Goal: Task Accomplishment & Management: Complete application form

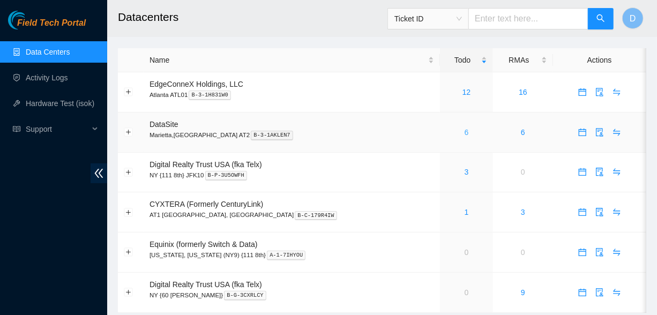
click at [465, 134] on link "6" at bounding box center [467, 132] width 4 height 9
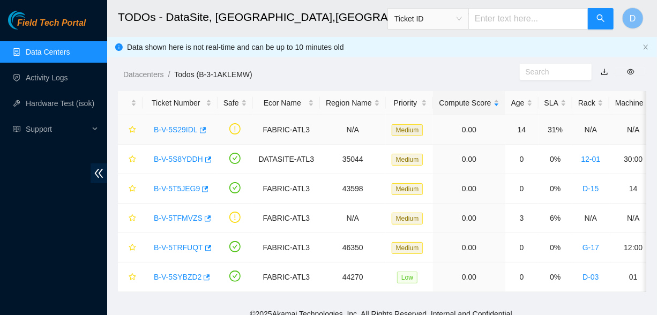
click at [181, 128] on link "B-V-5S29IDL" at bounding box center [176, 129] width 44 height 9
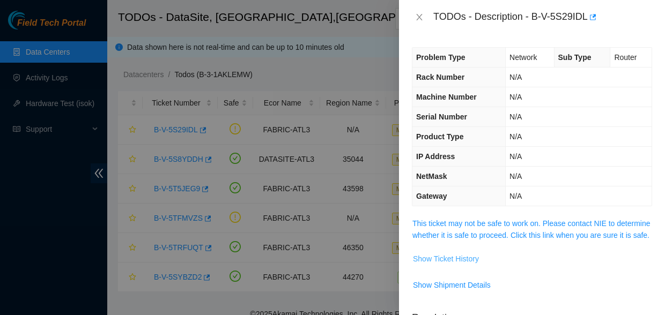
click at [443, 265] on span "Show Ticket History" at bounding box center [446, 259] width 66 height 12
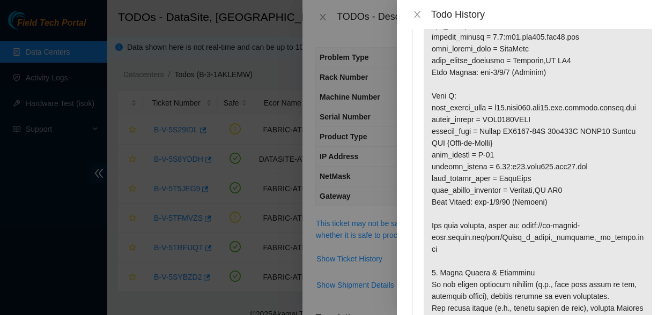
scroll to position [341, 0]
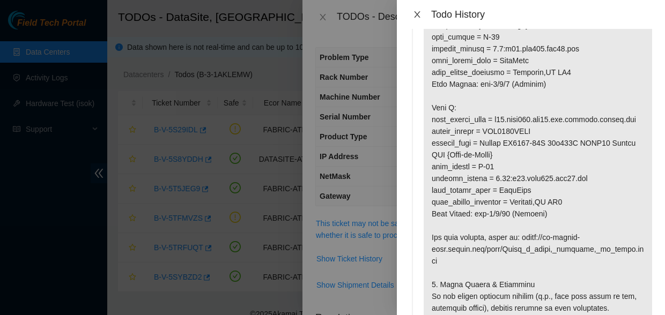
click at [419, 12] on icon "close" at bounding box center [417, 14] width 9 height 9
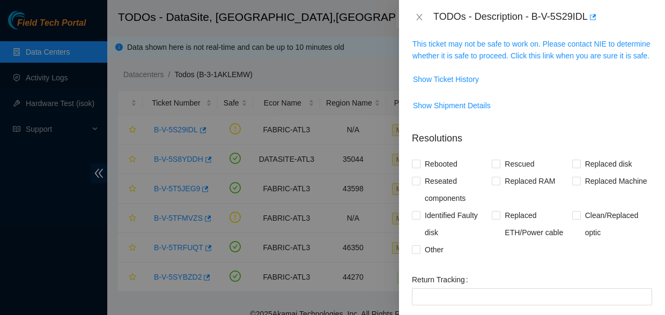
scroll to position [292, 0]
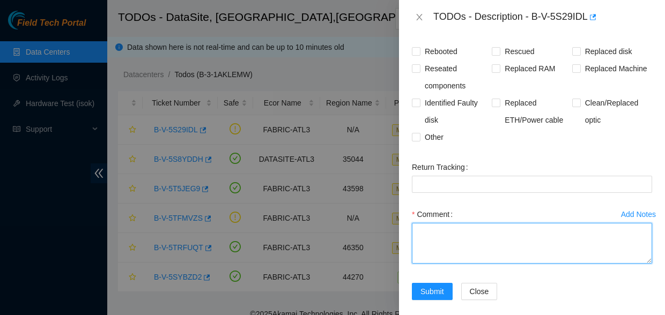
click at [479, 253] on textarea "Comment" at bounding box center [532, 243] width 240 height 41
paste textarea "[PERSON_NAME] (Eng/Spa) [DATE] 1:01 PM • Looking good. Safe to report your reso…"
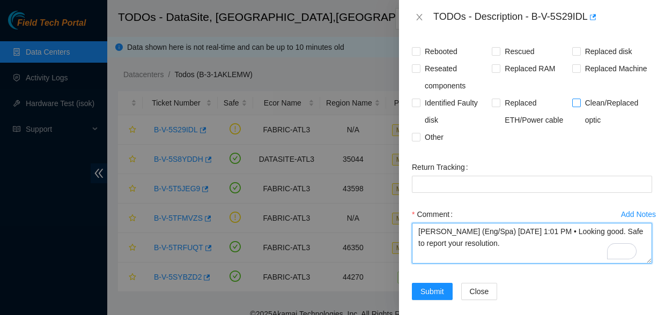
type textarea "[PERSON_NAME] (Eng/Spa) [DATE] 1:01 PM • Looking good. Safe to report your reso…"
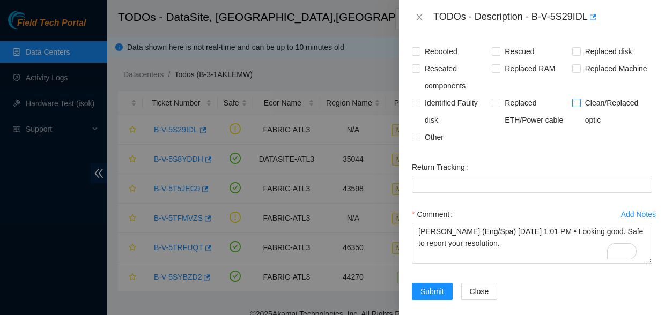
click at [572, 106] on input "Clean/Replaced optic" at bounding box center [576, 103] width 8 height 8
checkbox input "true"
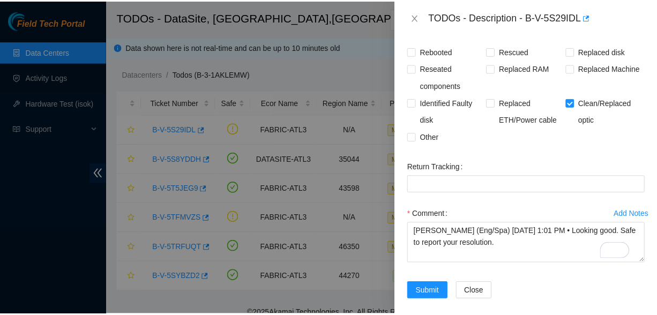
scroll to position [0, 0]
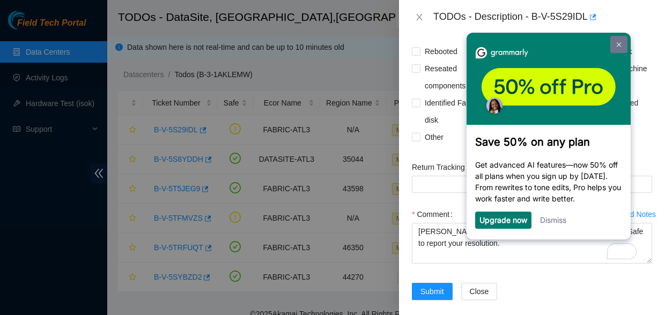
click at [614, 46] on link at bounding box center [618, 44] width 17 height 17
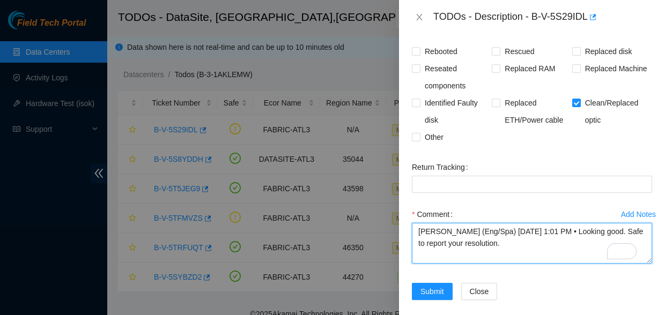
click at [520, 262] on textarea "[PERSON_NAME] (Eng/Spa) [DATE] 1:01 PM • Looking good. Safe to report your reso…" at bounding box center [532, 243] width 240 height 41
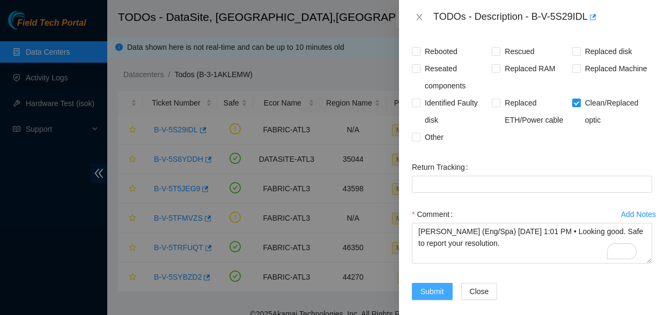
click at [441, 298] on span "Submit" at bounding box center [432, 292] width 24 height 12
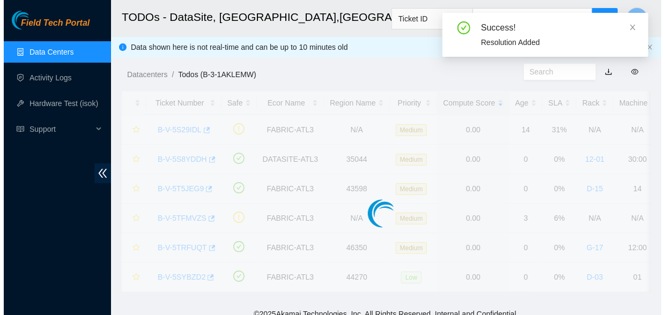
scroll to position [295, 0]
